Goal: Use online tool/utility: Utilize a website feature to perform a specific function

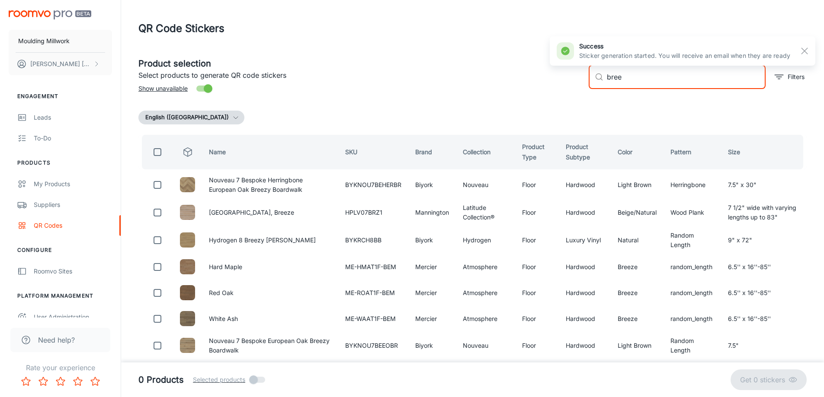
click at [634, 74] on input "bree" at bounding box center [686, 77] width 159 height 24
drag, startPoint x: 634, startPoint y: 76, endPoint x: 584, endPoint y: 79, distance: 50.2
click at [585, 79] on div "​ bree ​ Filters" at bounding box center [694, 73] width 225 height 47
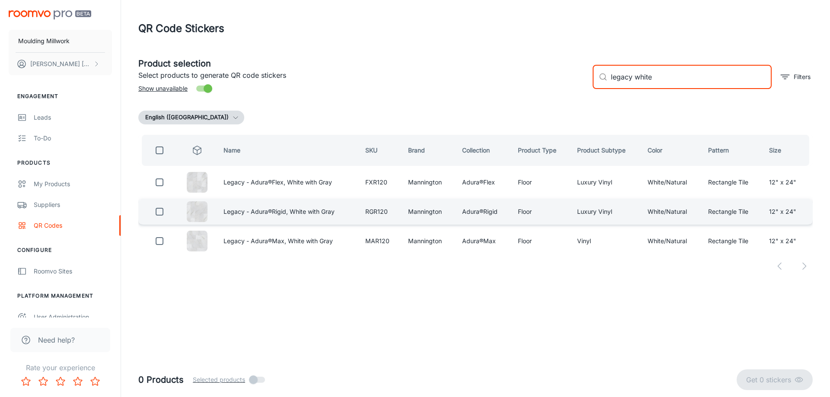
type input "legacy white"
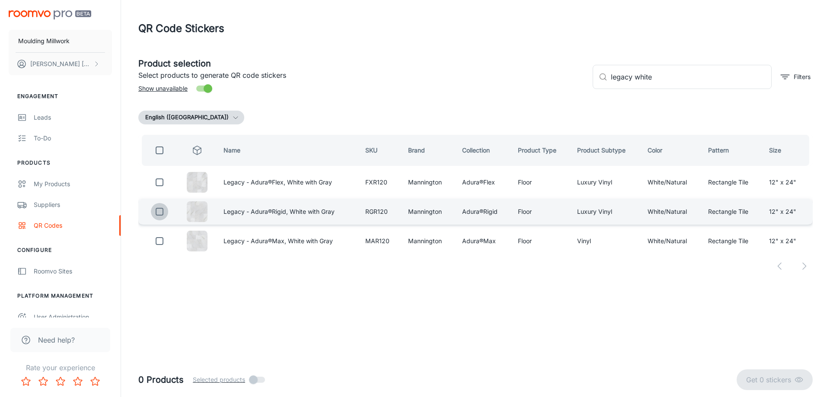
click at [162, 214] on input "checkbox" at bounding box center [159, 211] width 17 height 17
checkbox input "true"
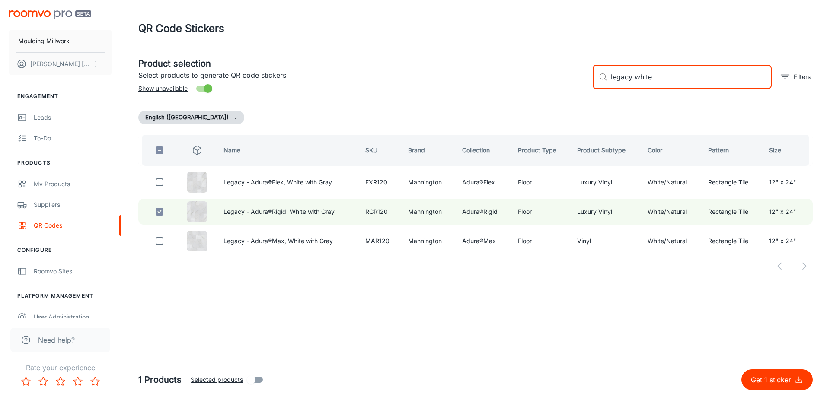
drag, startPoint x: 654, startPoint y: 77, endPoint x: 599, endPoint y: 81, distance: 55.1
click at [599, 81] on div "​ legacy white ​" at bounding box center [682, 77] width 179 height 24
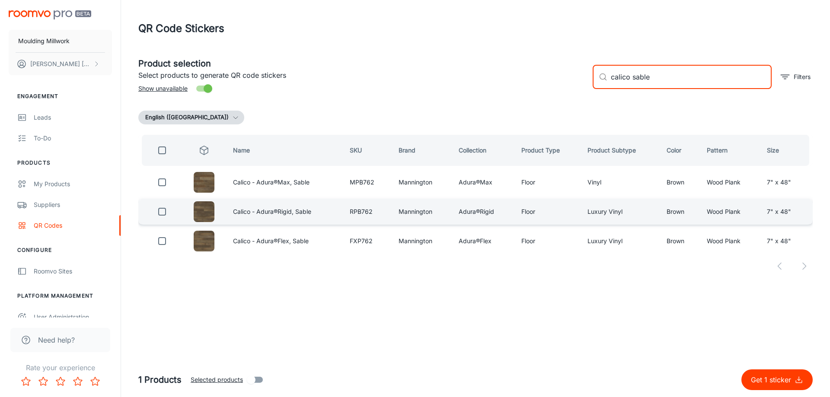
type input "calico sable"
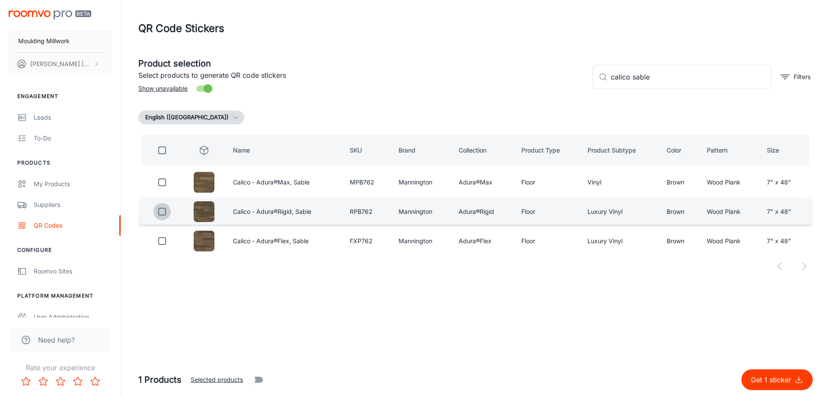
click at [162, 212] on input "checkbox" at bounding box center [162, 211] width 17 height 17
checkbox input "true"
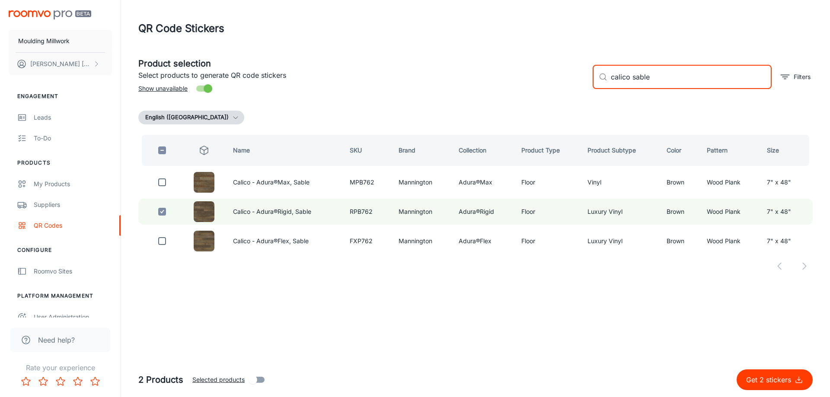
drag, startPoint x: 656, startPoint y: 74, endPoint x: 584, endPoint y: 80, distance: 72.5
click at [584, 80] on div "Product selection Select products to generate QR code stickers Show unavailable…" at bounding box center [472, 73] width 682 height 47
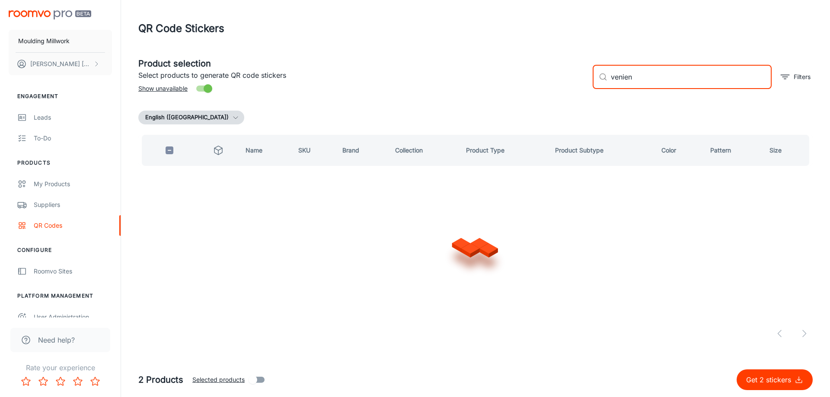
type input "veniena"
checkbox input "true"
type input "ven"
checkbox input "false"
type input "vienna min"
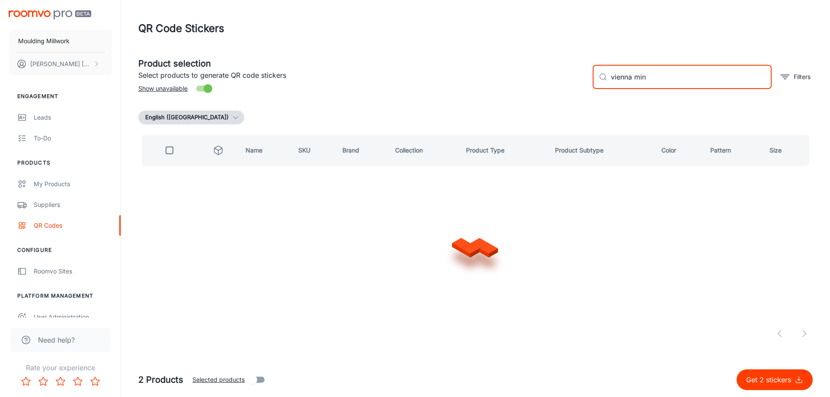
checkbox input "true"
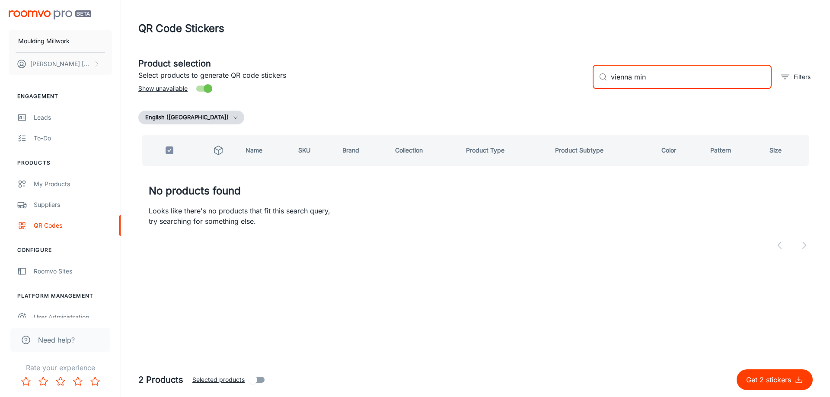
drag, startPoint x: 650, startPoint y: 77, endPoint x: 605, endPoint y: 78, distance: 45.0
click at [605, 78] on div "​ vienna min ​" at bounding box center [682, 77] width 179 height 24
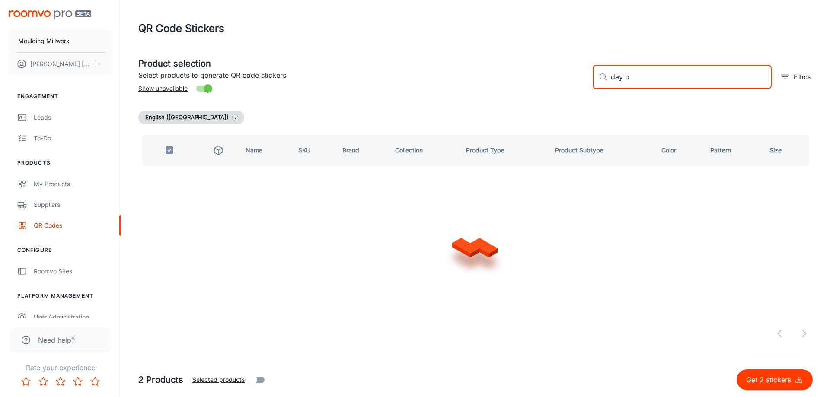
type input "day br"
checkbox input "false"
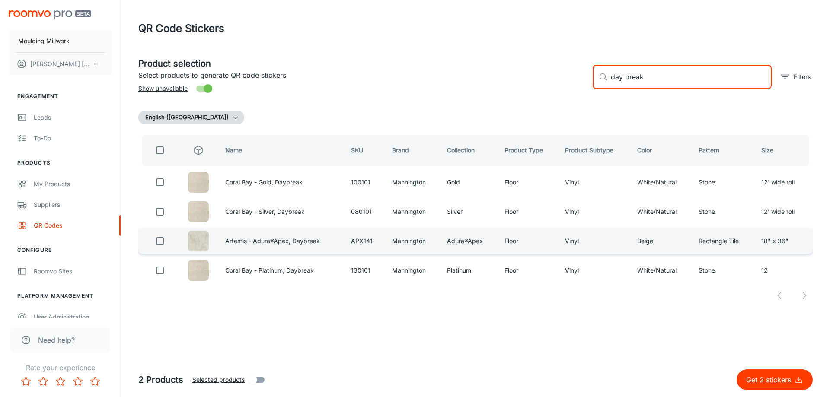
type input "day break"
click at [157, 239] on input "checkbox" at bounding box center [159, 241] width 17 height 17
checkbox input "true"
drag, startPoint x: 649, startPoint y: 77, endPoint x: 592, endPoint y: 81, distance: 57.2
click at [592, 81] on div "​ day break ​ Filters" at bounding box center [699, 73] width 227 height 47
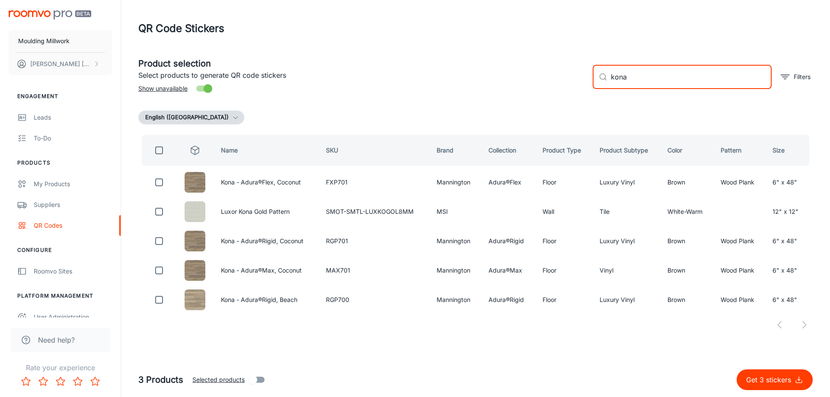
type input "kona"
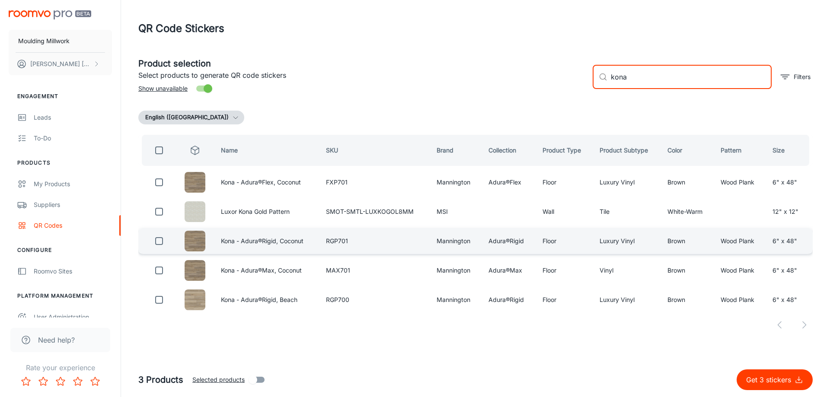
click at [158, 239] on input "checkbox" at bounding box center [158, 241] width 17 height 17
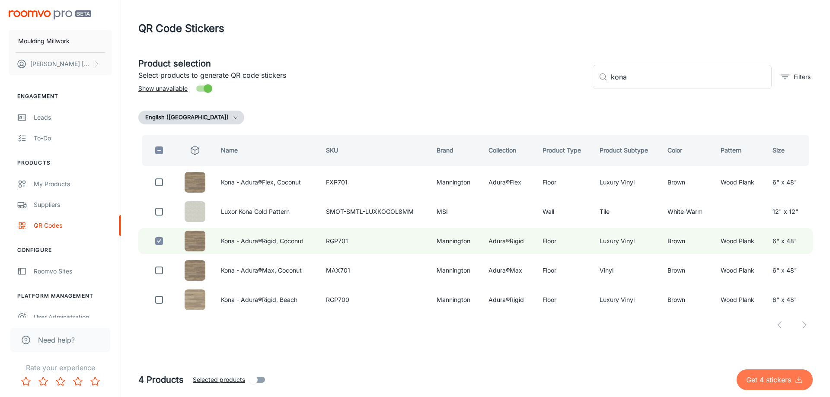
click at [771, 378] on p "Get 4 stickers" at bounding box center [770, 380] width 48 height 10
checkbox input "false"
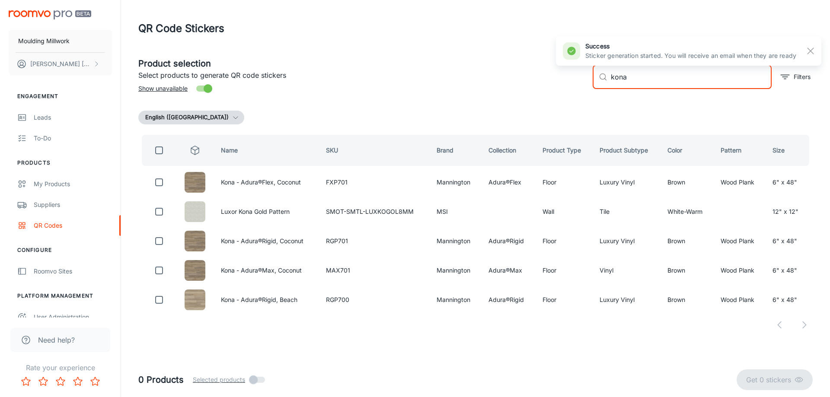
click at [640, 78] on input "kona" at bounding box center [691, 77] width 161 height 24
drag, startPoint x: 640, startPoint y: 78, endPoint x: 571, endPoint y: 80, distance: 69.2
click at [571, 80] on div "Product selection Select products to generate QR code stickers Show unavailable…" at bounding box center [472, 73] width 682 height 47
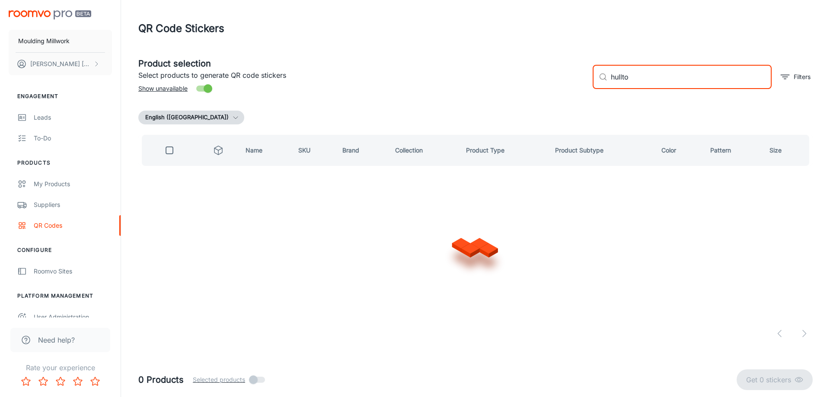
type input "hulltop"
checkbox input "true"
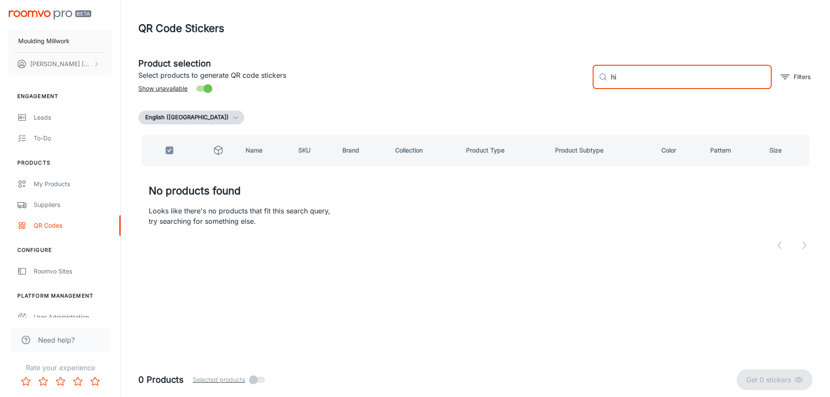
type input "h"
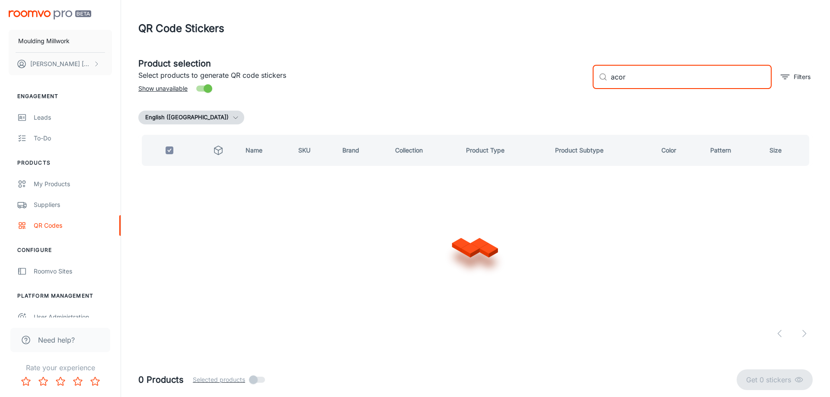
type input "acorn"
checkbox input "false"
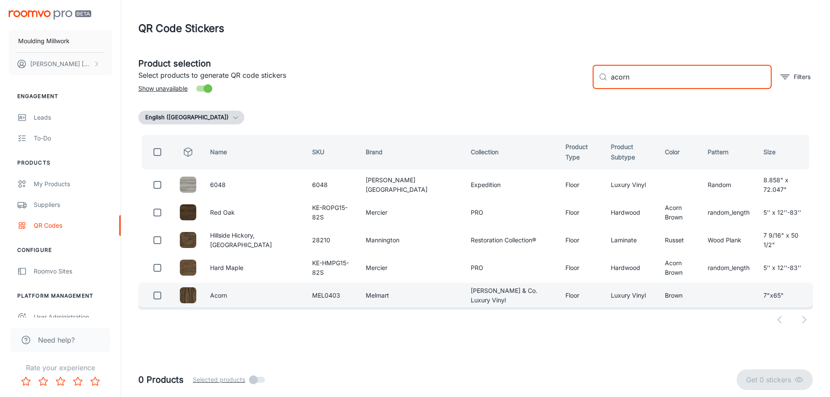
click at [192, 301] on img at bounding box center [188, 296] width 16 height 16
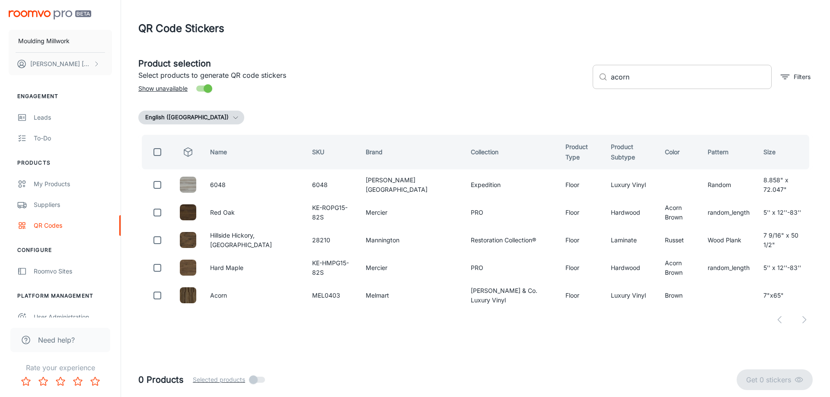
click at [639, 67] on input "acorn" at bounding box center [691, 77] width 161 height 24
drag, startPoint x: 609, startPoint y: 78, endPoint x: 557, endPoint y: 82, distance: 52.9
click at [557, 82] on div "Product selection Select products to generate QR code stickers Show unavailable…" at bounding box center [472, 73] width 682 height 47
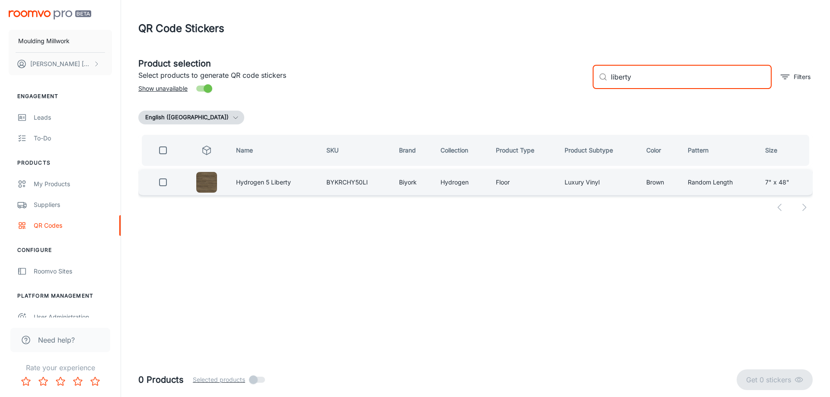
type input "liberty"
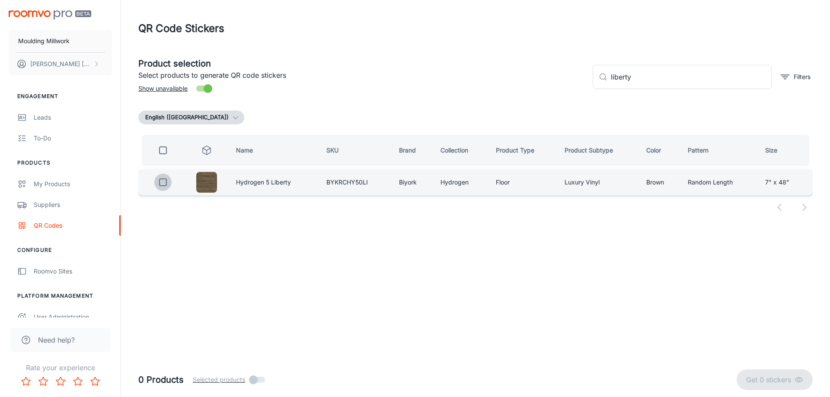
click at [167, 183] on input "checkbox" at bounding box center [162, 182] width 17 height 17
checkbox input "true"
click at [782, 377] on p "Get 1 sticker" at bounding box center [773, 380] width 44 height 10
checkbox input "false"
